Goal: Communication & Community: Participate in discussion

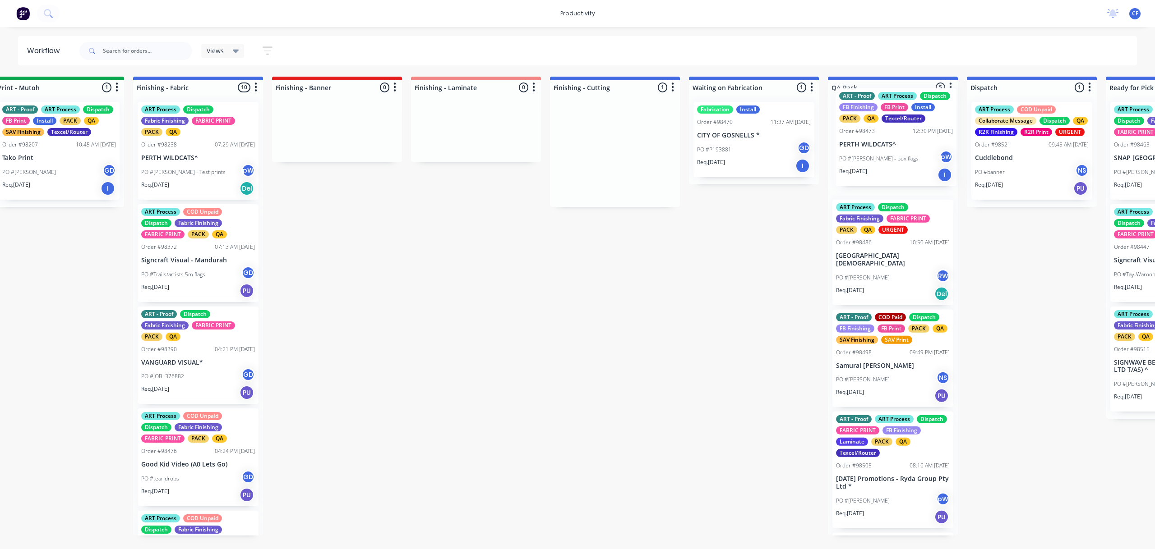
scroll to position [0, 1557]
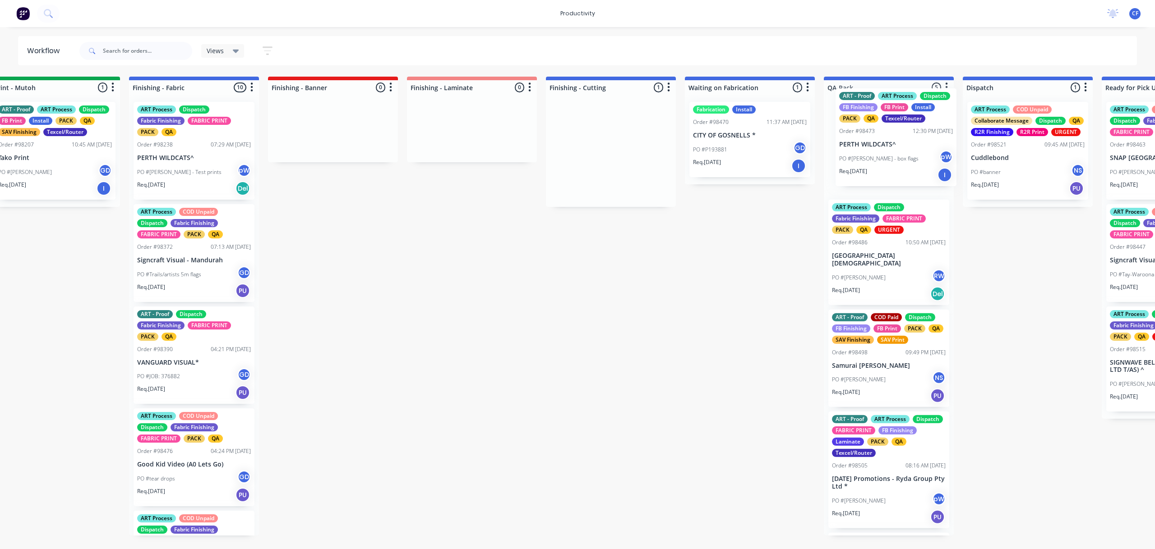
drag, startPoint x: 980, startPoint y: 160, endPoint x: 878, endPoint y: 146, distance: 103.3
click at [878, 146] on div "Submitted 2 Sort By Created date Required date Order number Customer name Most …" at bounding box center [169, 306] width 3466 height 459
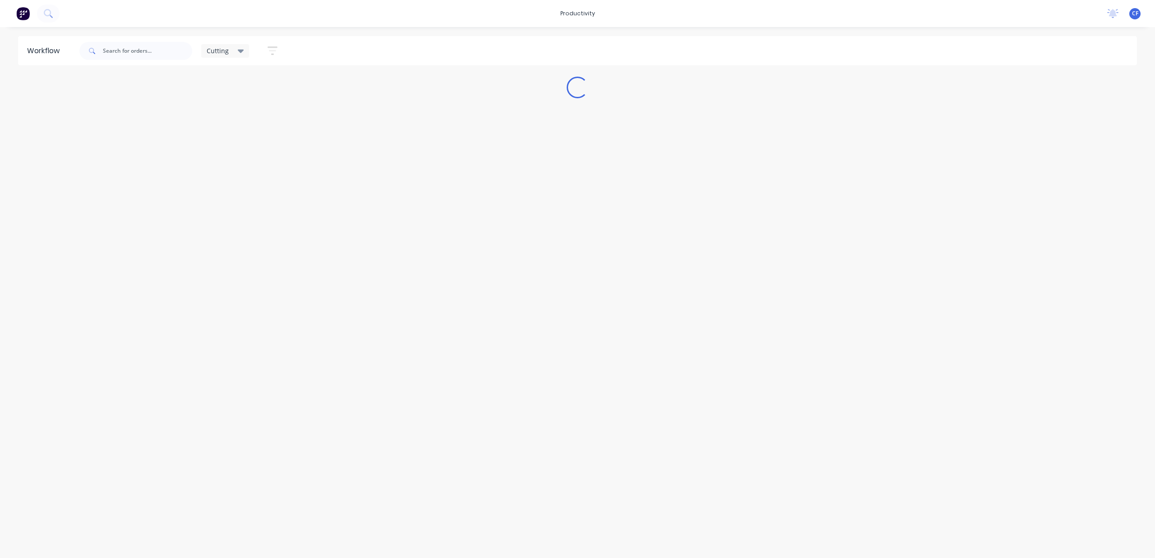
click at [240, 49] on icon at bounding box center [241, 51] width 6 height 10
click at [226, 114] on button "None" at bounding box center [256, 118] width 96 height 10
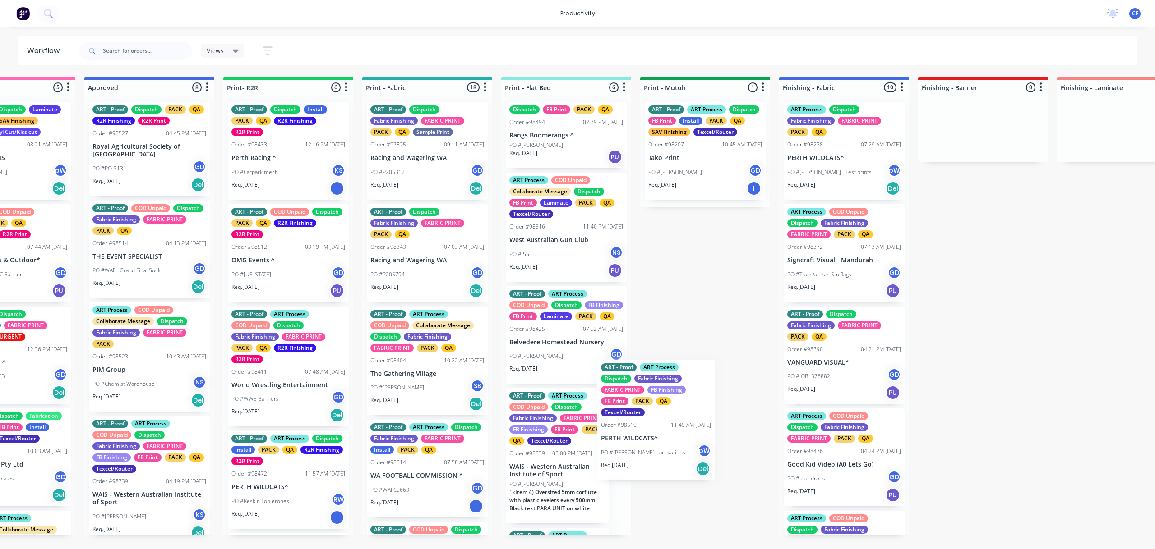
scroll to position [2, 0]
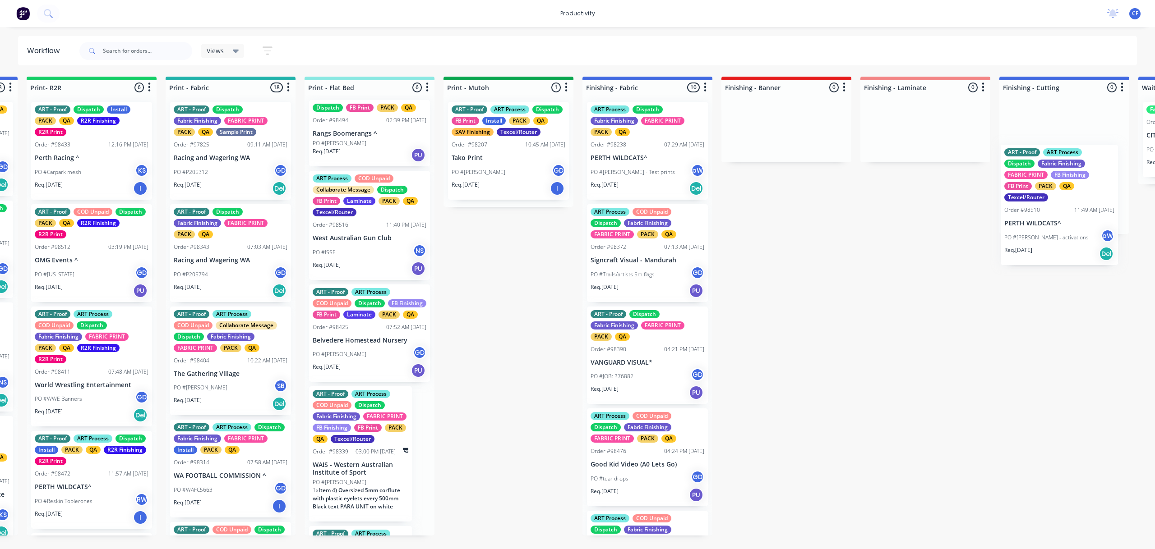
drag, startPoint x: 548, startPoint y: 478, endPoint x: 1035, endPoint y: 216, distance: 552.1
click at [1040, 216] on div "Submitted 3 Sort By Created date Required date Order number Customer name Most …" at bounding box center [622, 306] width 3466 height 459
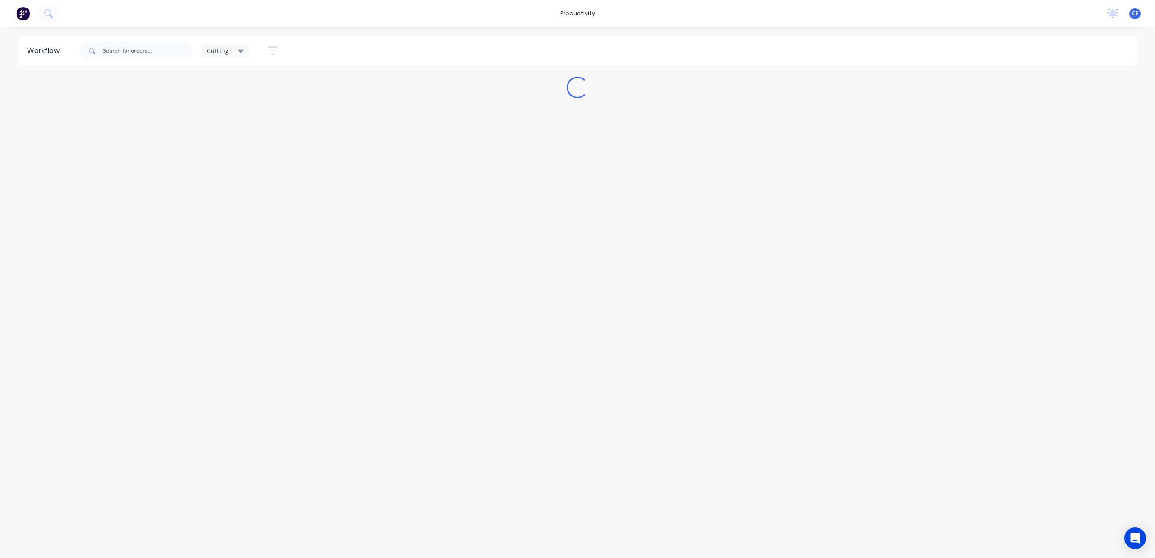
click at [238, 51] on icon at bounding box center [241, 52] width 6 height 4
click at [232, 115] on button "None" at bounding box center [256, 118] width 96 height 10
click at [289, 348] on div "Workflow Views Save new view None edit Cutting (Default) edit ART DEPT edit Ban…" at bounding box center [577, 288] width 1155 height 504
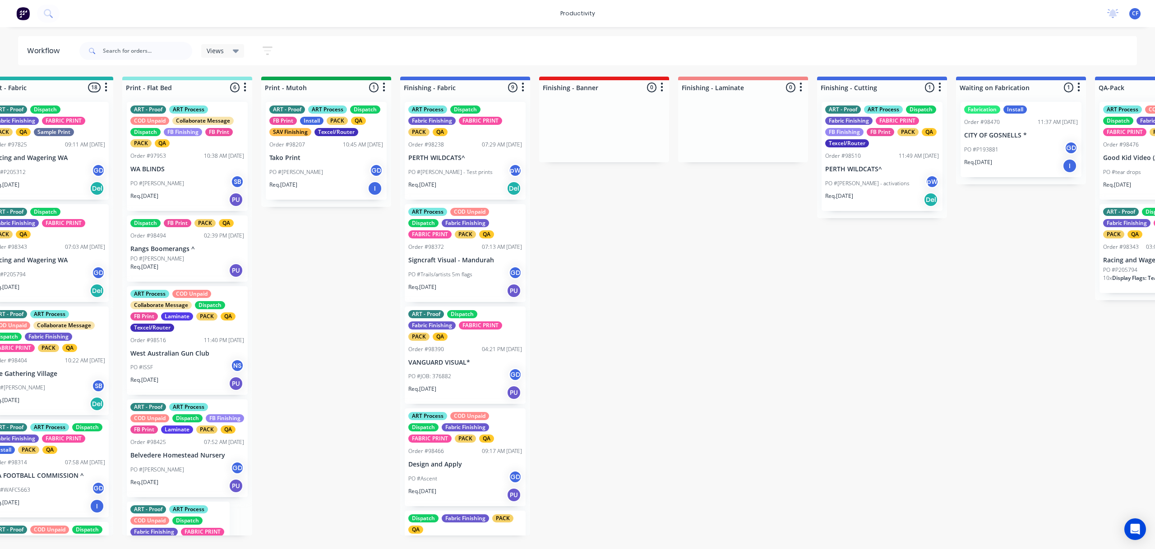
scroll to position [0, 1334]
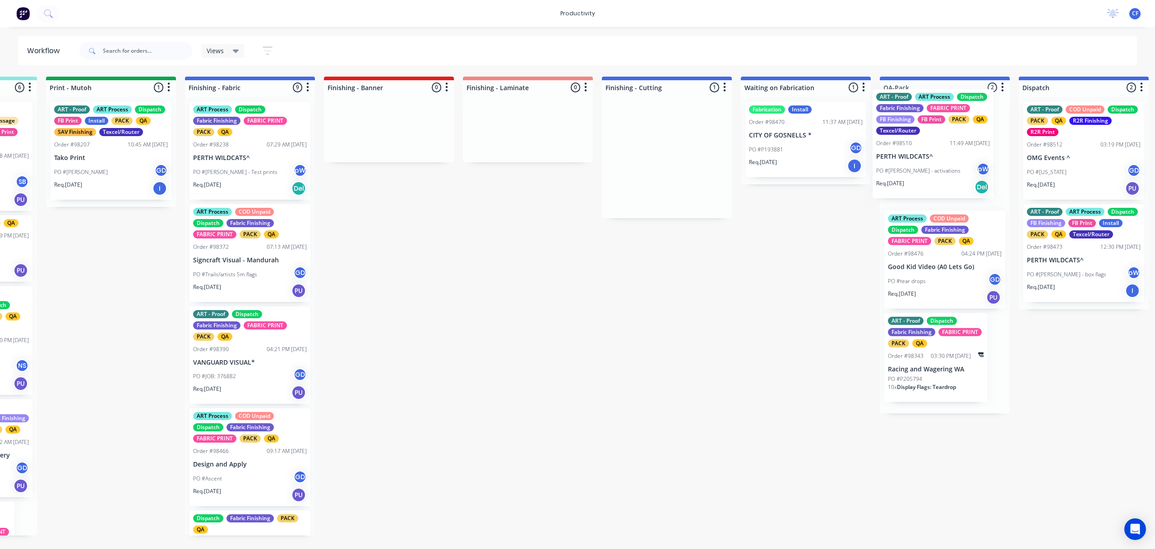
drag, startPoint x: 796, startPoint y: 178, endPoint x: 906, endPoint y: 165, distance: 109.9
click at [906, 165] on div "Submitted 3 Sort By Created date Required date Order number Customer name Most …" at bounding box center [225, 306] width 3466 height 459
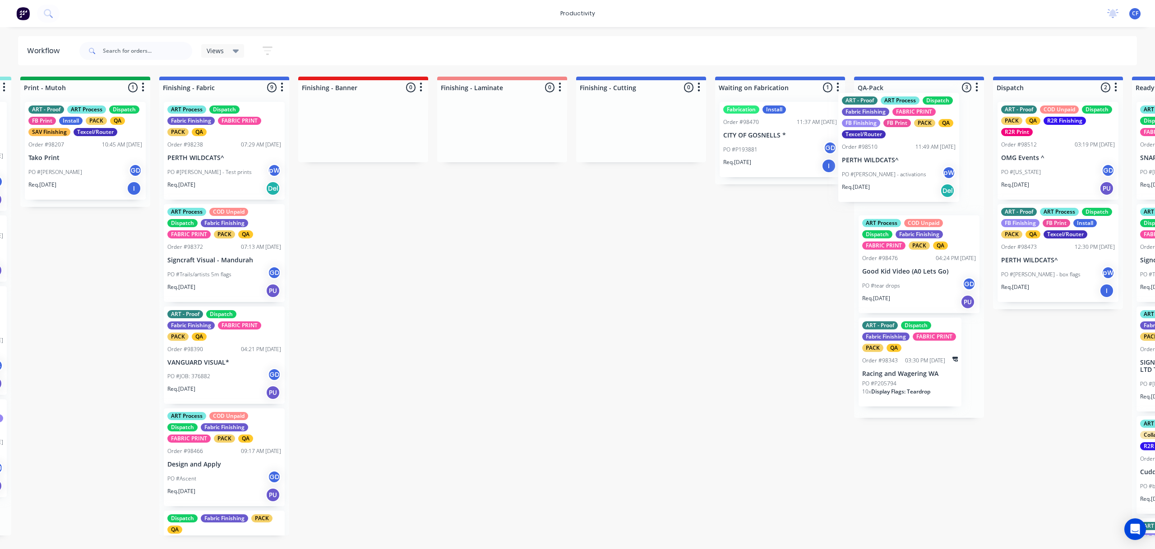
scroll to position [0, 1528]
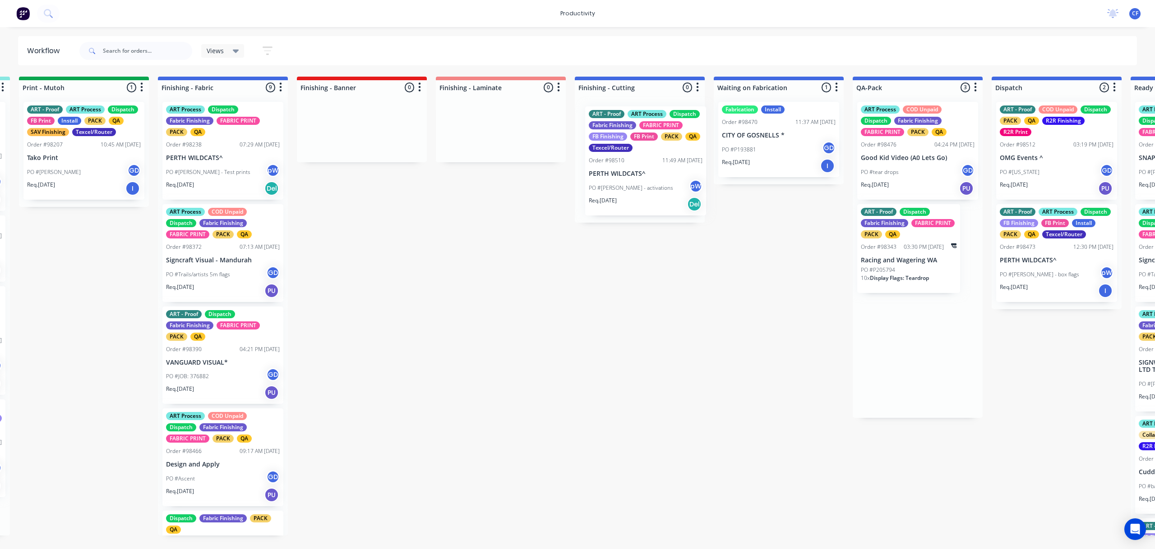
drag, startPoint x: 922, startPoint y: 168, endPoint x: 618, endPoint y: 157, distance: 304.2
click at [619, 158] on div "Submitted 3 Sort By Created date Required date Order number Customer name Most …" at bounding box center [198, 306] width 3466 height 459
click at [623, 161] on div "ART - Proof ART Process Dispatch Fabric Finishing FABRIC PRINT FB Finishing FB …" at bounding box center [639, 156] width 121 height 109
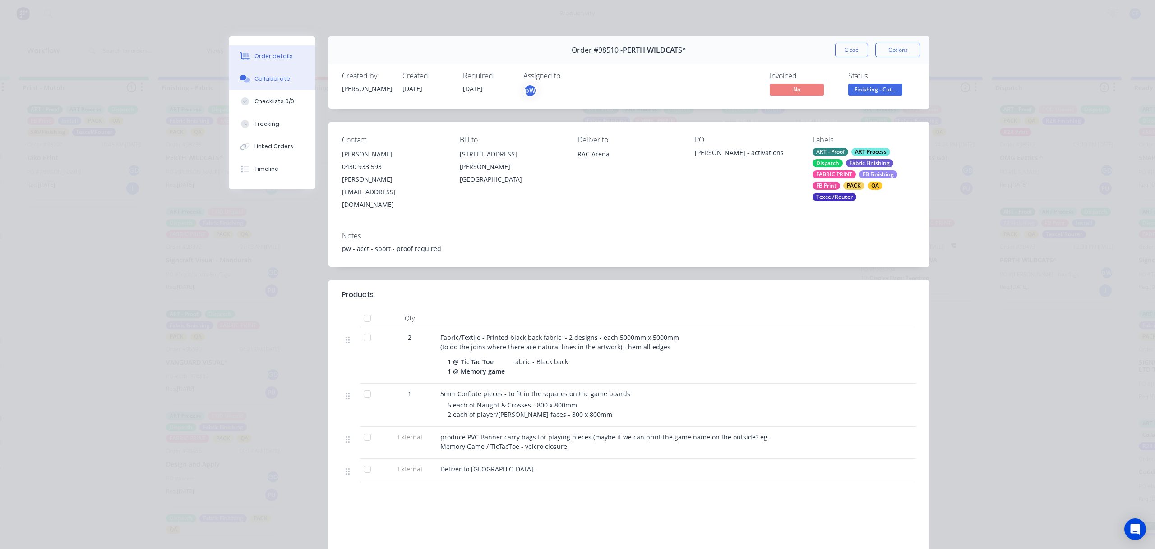
click at [262, 68] on button "Collaborate" at bounding box center [272, 79] width 86 height 23
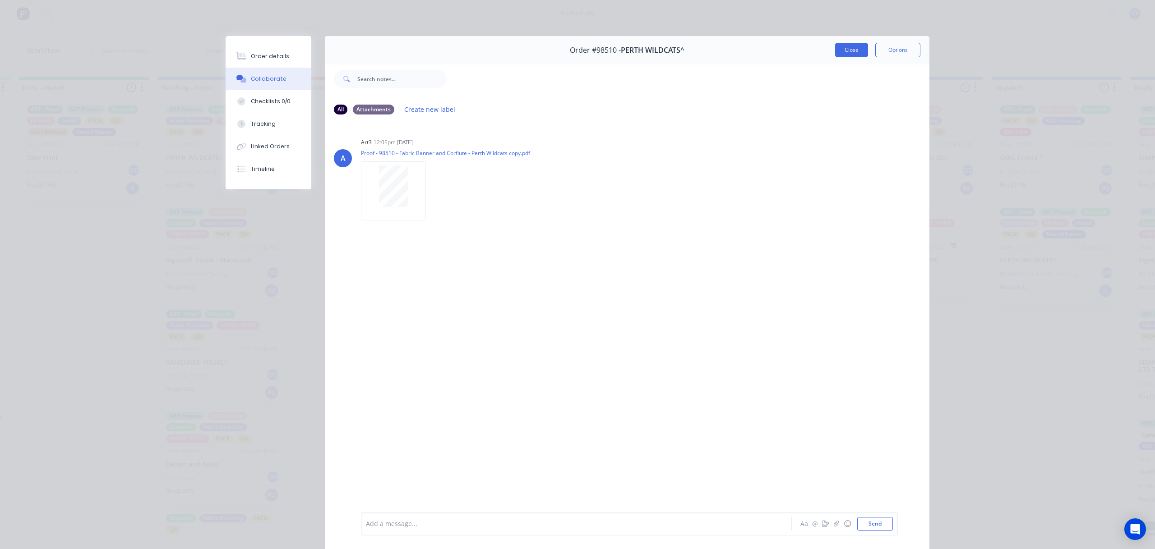
click at [856, 51] on button "Close" at bounding box center [851, 50] width 33 height 14
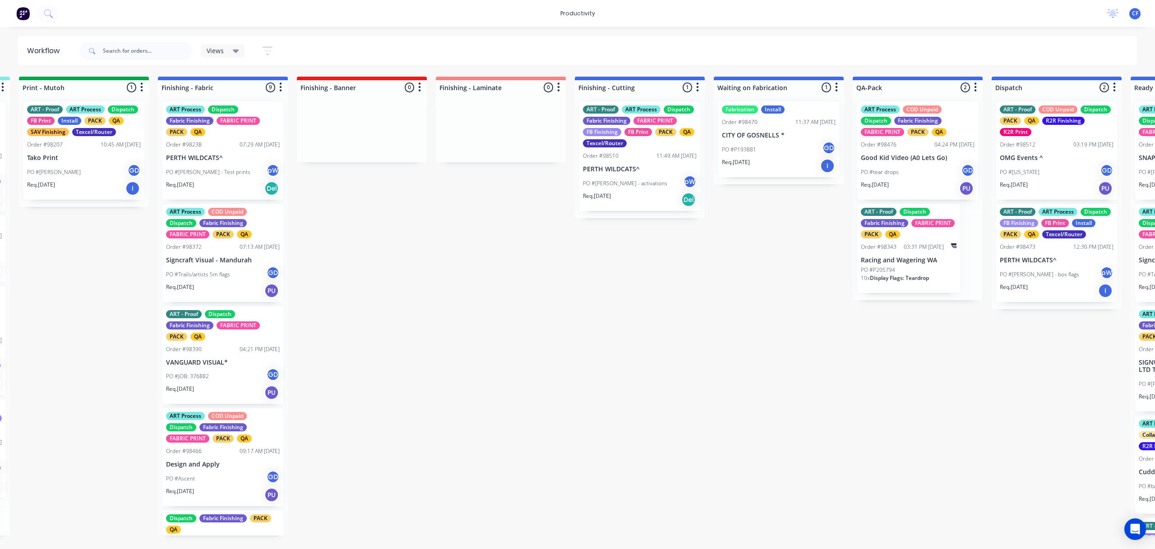
click at [637, 161] on div "ART - Proof ART Process Dispatch Fabric Finishing FABRIC PRINT FB Finishing FB …" at bounding box center [639, 156] width 121 height 109
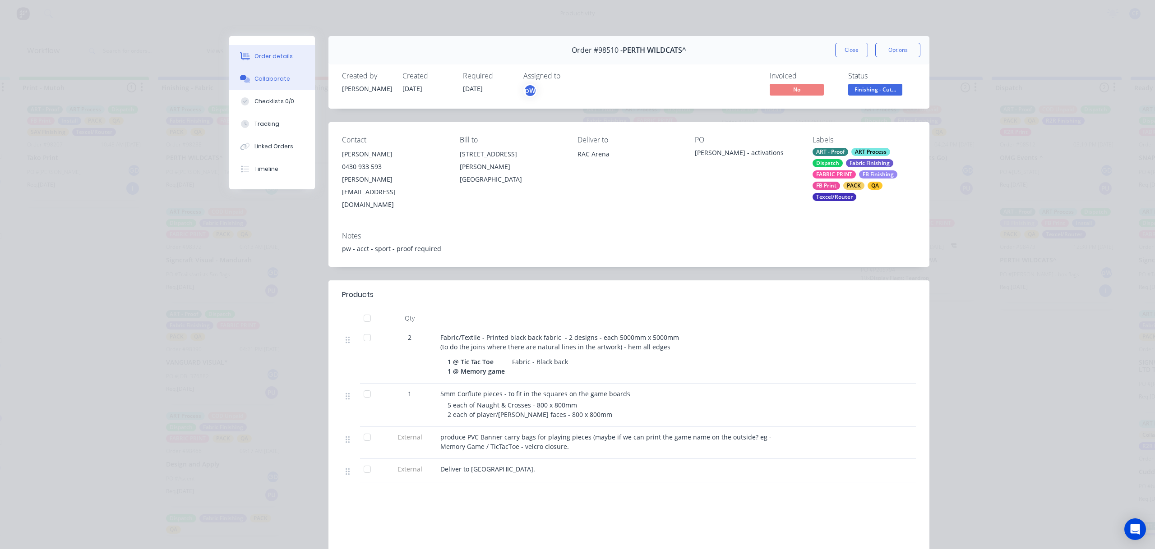
click at [271, 74] on button "Collaborate" at bounding box center [272, 79] width 86 height 23
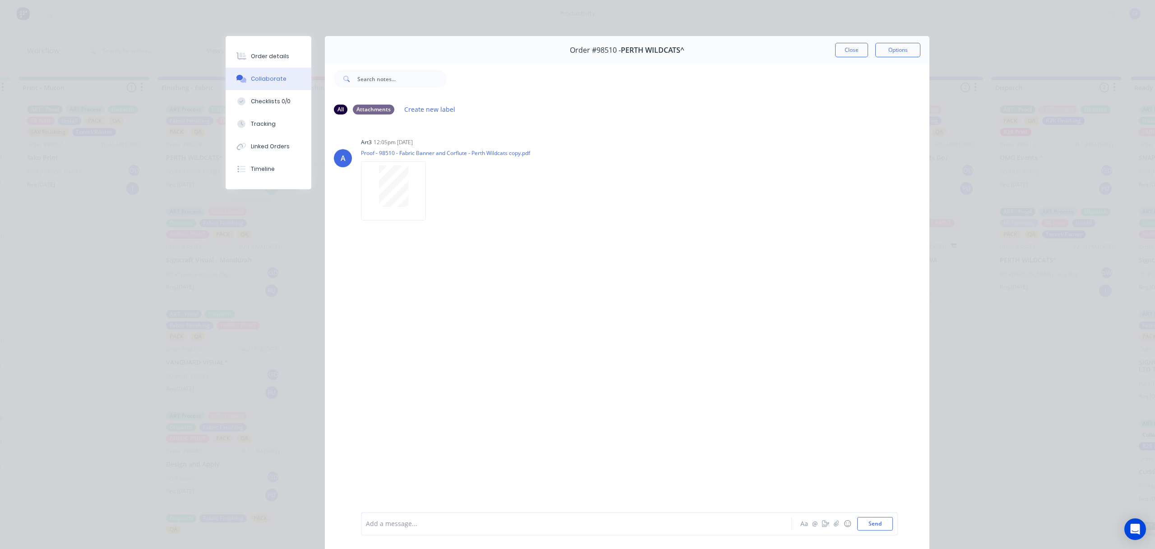
click at [397, 524] on div at bounding box center [563, 524] width 395 height 9
click at [869, 525] on button "Send" at bounding box center [875, 524] width 36 height 14
click at [847, 51] on button "Close" at bounding box center [851, 50] width 33 height 14
